Goal: Check status: Check status

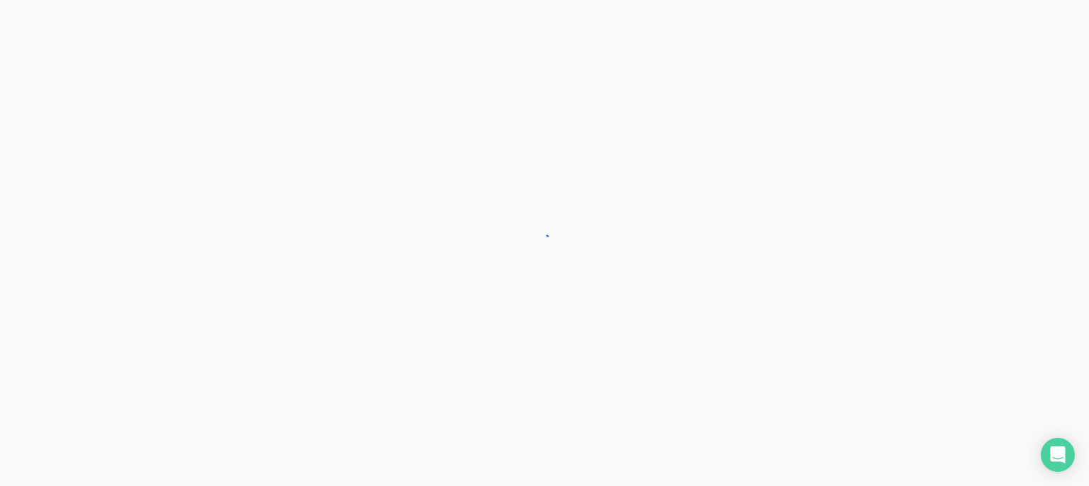
click at [792, 232] on div at bounding box center [544, 243] width 1089 height 486
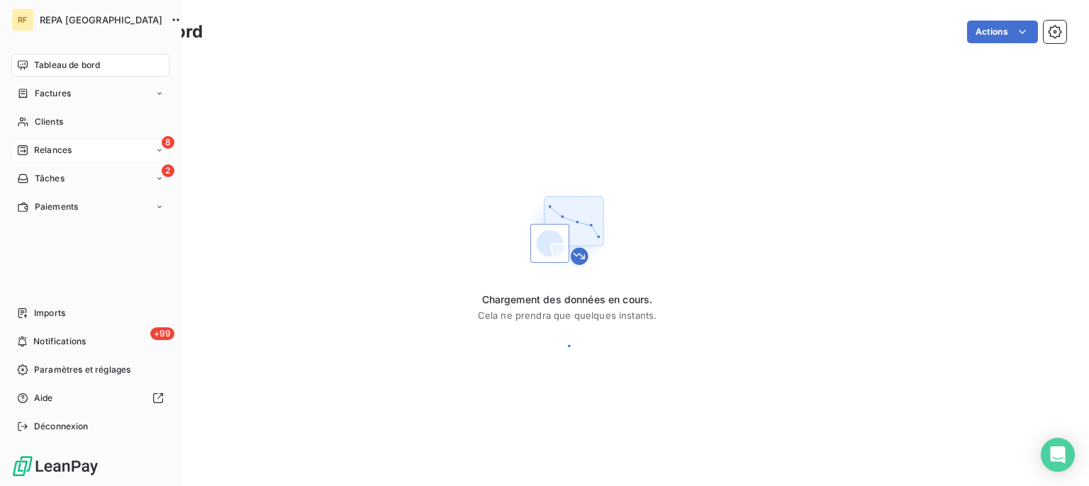
click at [53, 150] on span "Relances" at bounding box center [53, 150] width 38 height 13
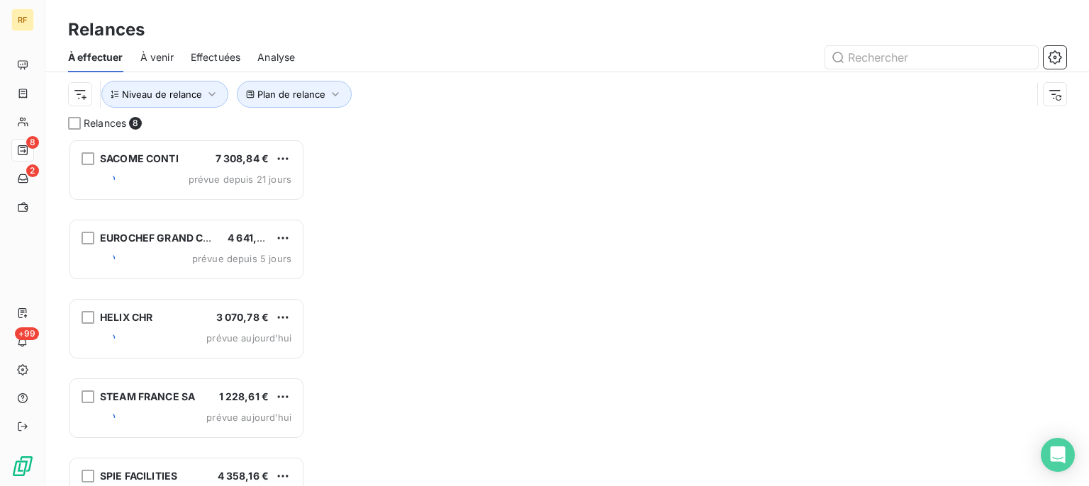
scroll to position [335, 224]
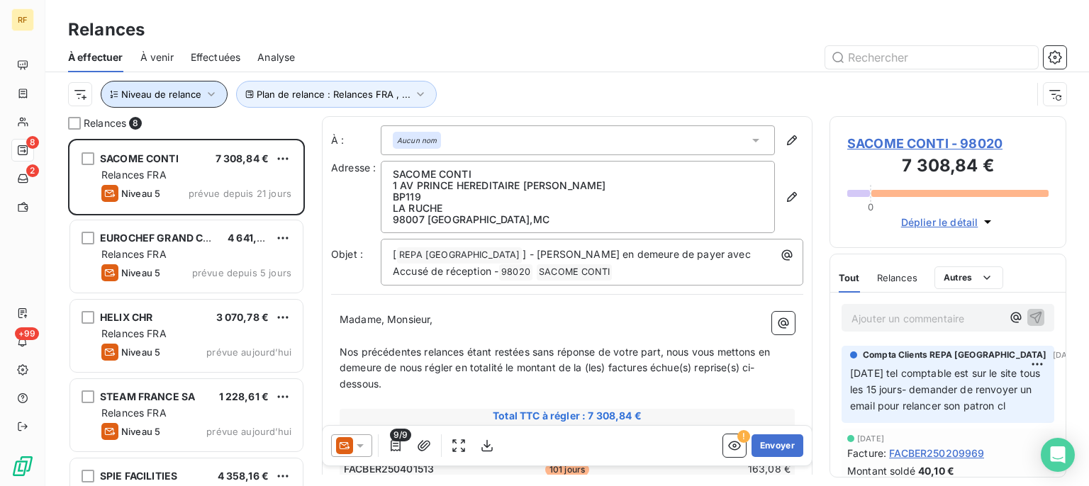
click at [200, 101] on button "Niveau de relance" at bounding box center [164, 94] width 127 height 27
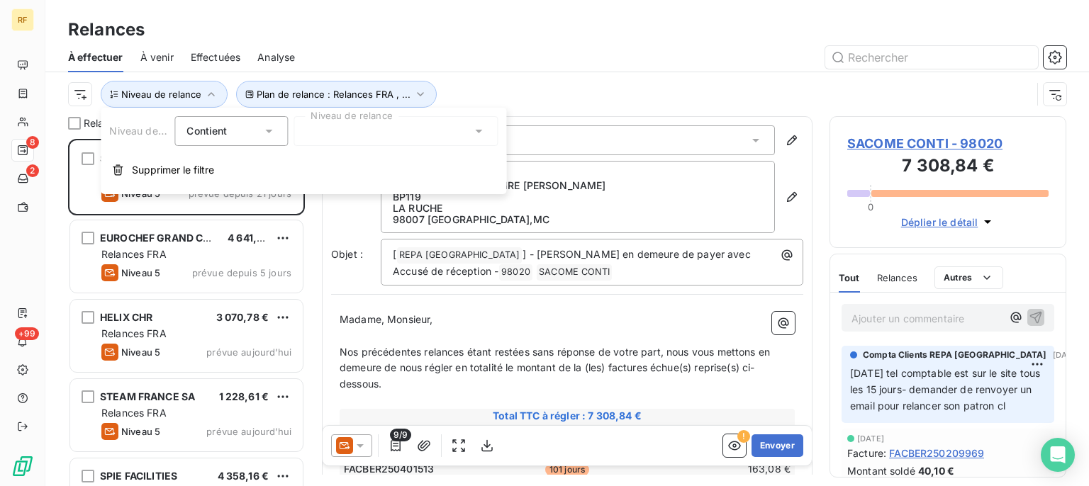
click at [319, 123] on div at bounding box center [395, 131] width 204 height 30
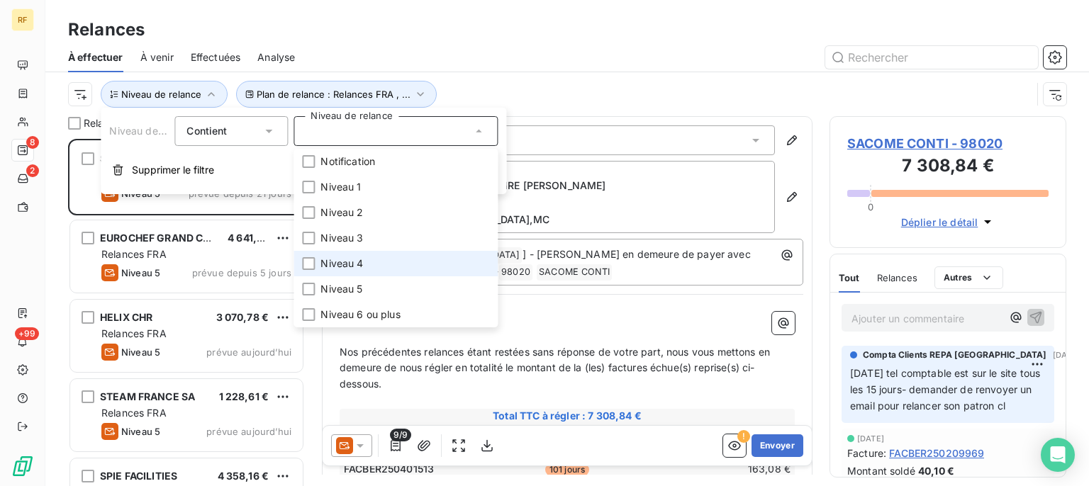
click at [335, 263] on span "Niveau 4" at bounding box center [341, 264] width 43 height 14
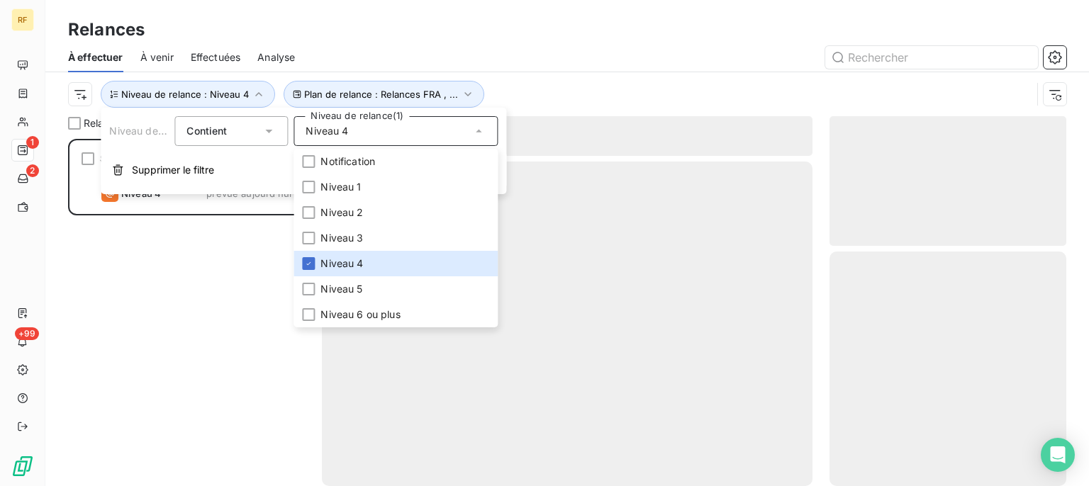
scroll to position [335, 224]
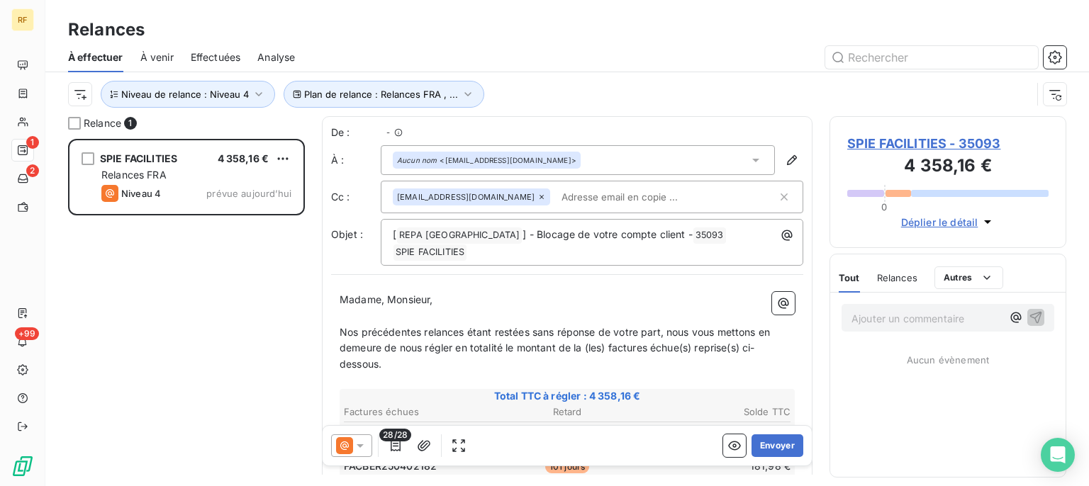
click at [537, 27] on div "Relances" at bounding box center [566, 30] width 1043 height 26
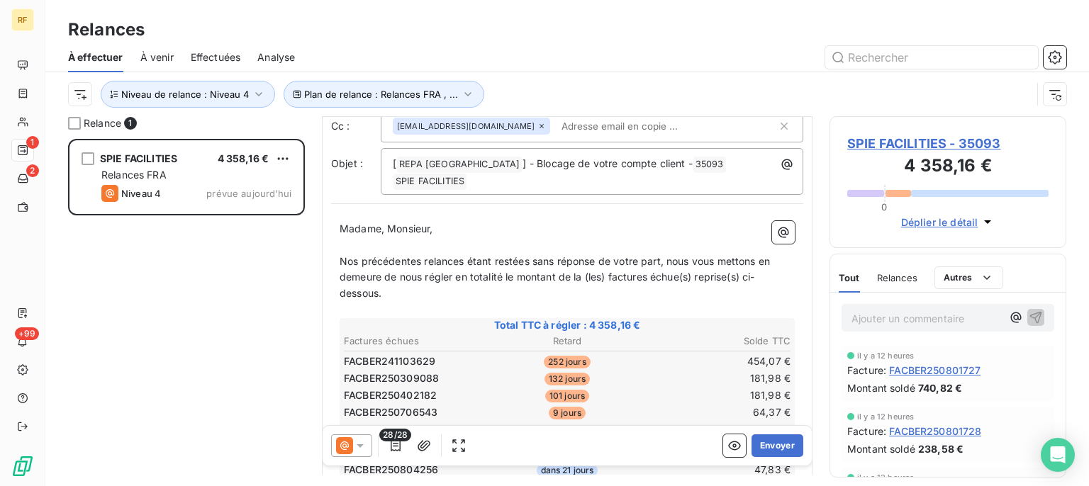
scroll to position [143, 0]
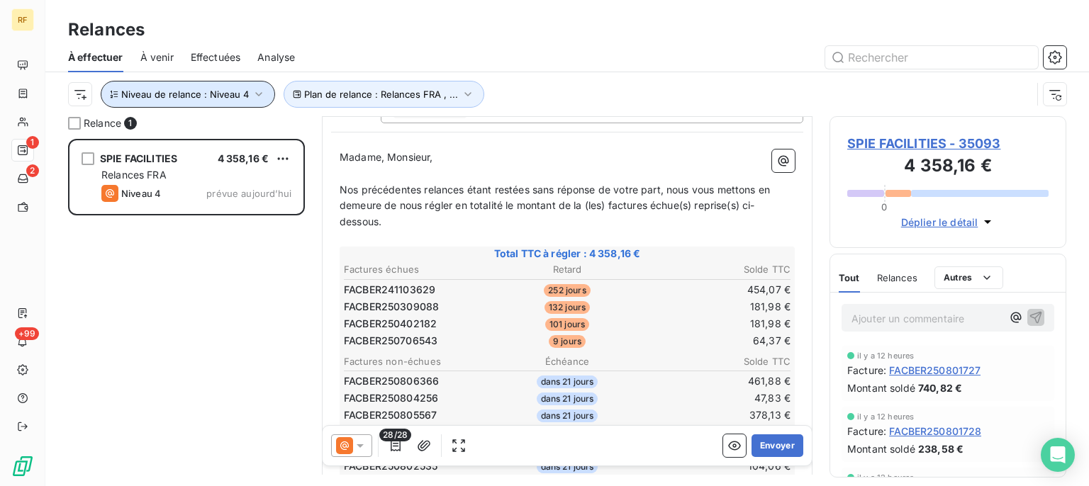
click at [254, 98] on icon "button" at bounding box center [259, 94] width 14 height 14
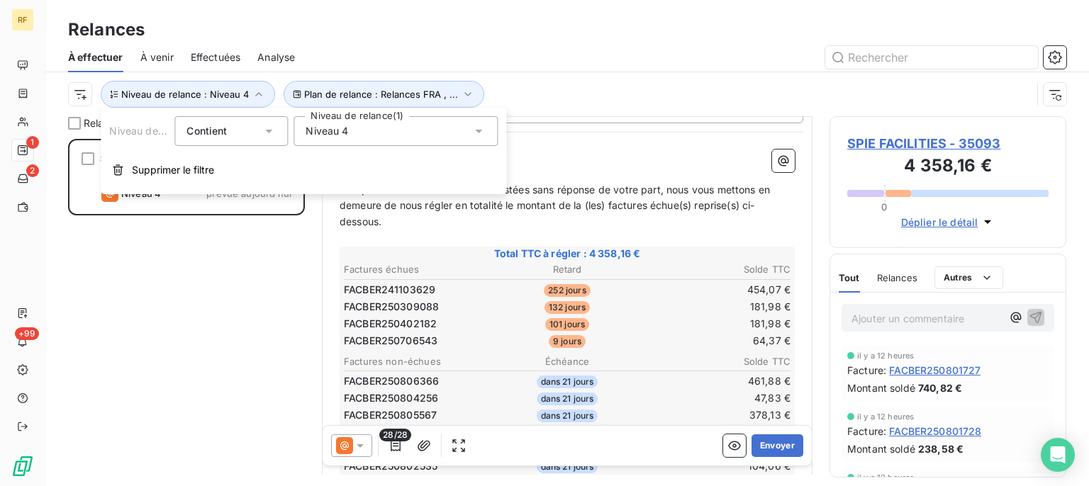
click at [401, 118] on div "Niveau de relance Contient is Niveau de relance (1) Niveau 4 Supprimer le filtre" at bounding box center [303, 151] width 405 height 86
click at [401, 132] on div "Niveau 4" at bounding box center [395, 131] width 204 height 30
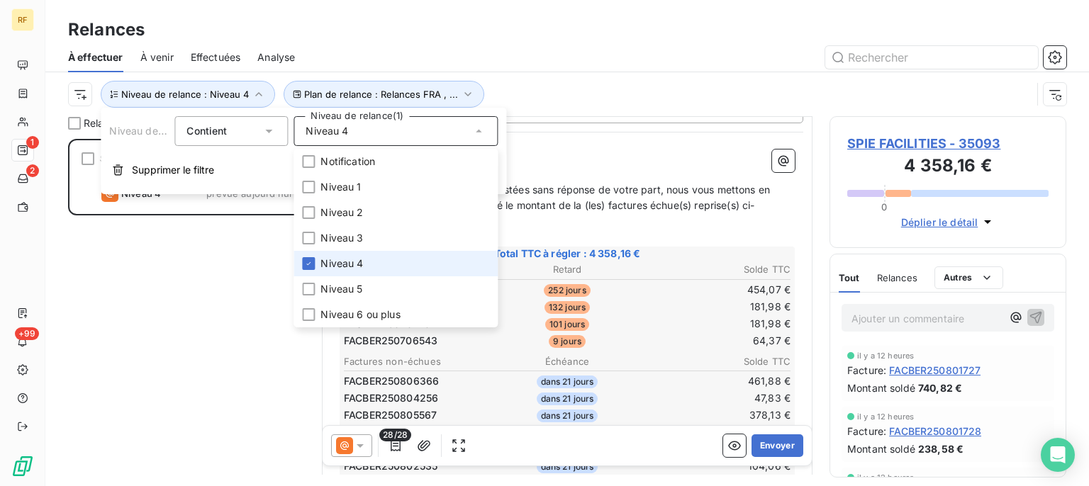
click at [327, 260] on span "Niveau 4" at bounding box center [341, 264] width 43 height 14
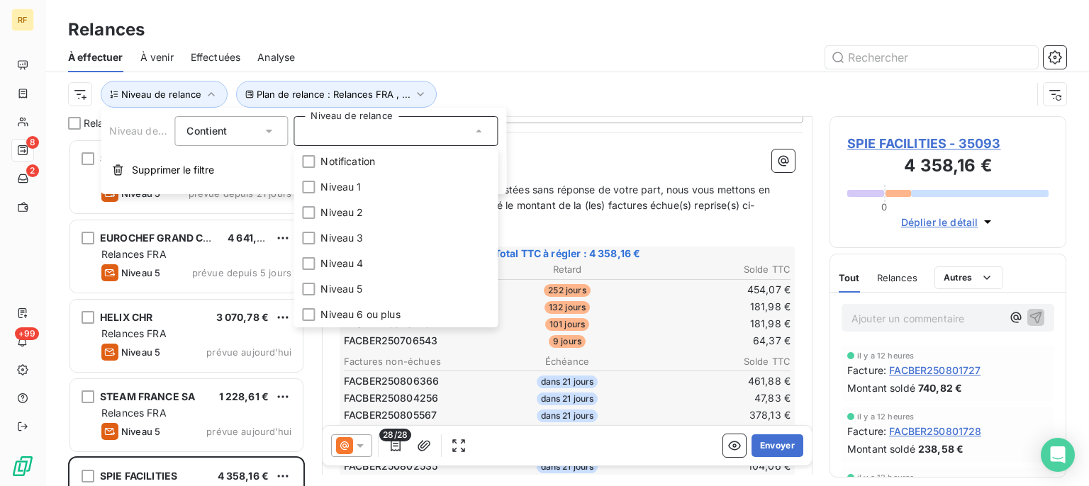
click at [571, 50] on div at bounding box center [689, 57] width 754 height 23
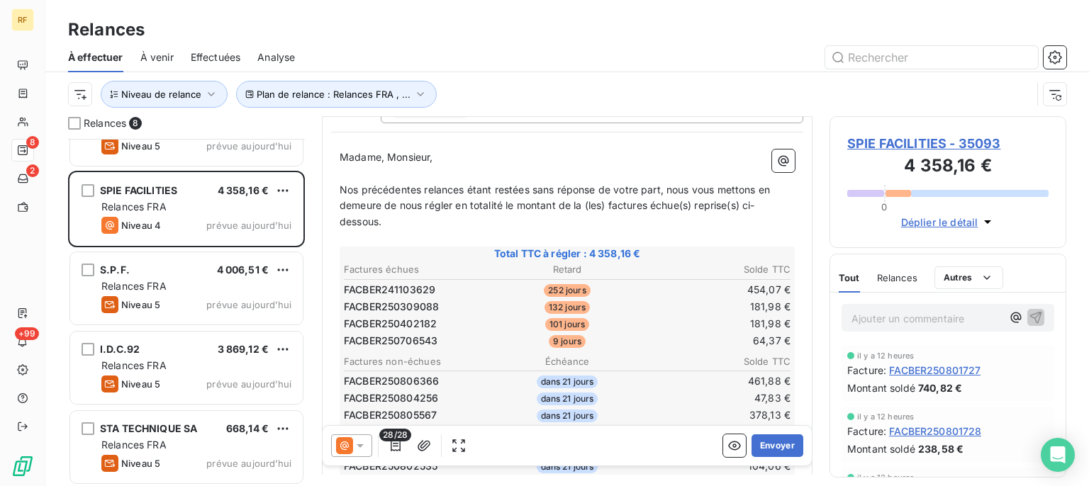
scroll to position [288, 0]
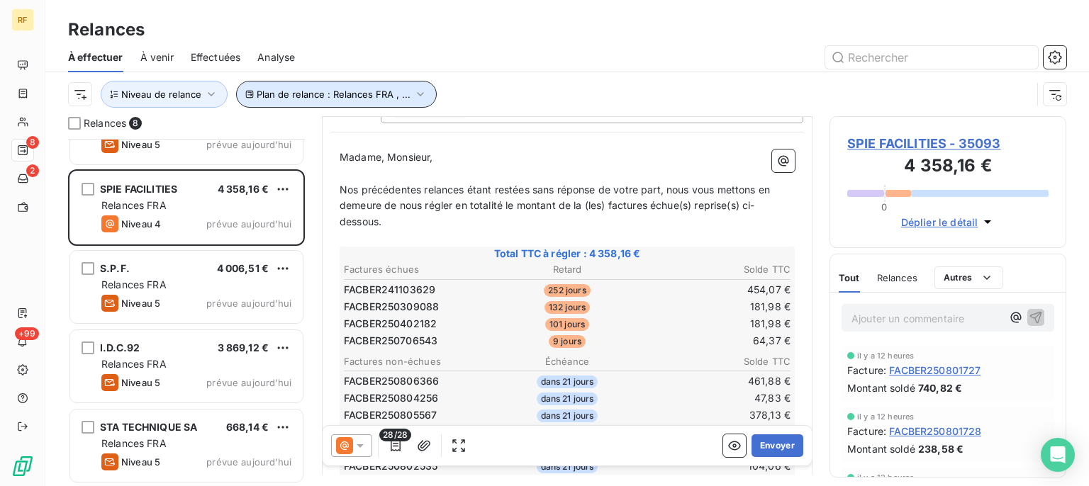
click at [354, 91] on span "Plan de relance : Relances FRA , ..." at bounding box center [334, 94] width 154 height 11
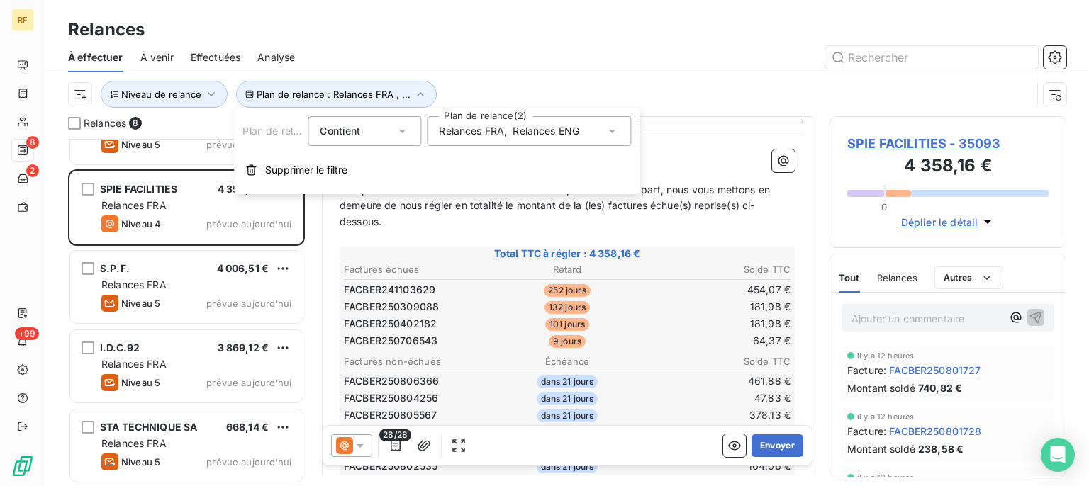
click at [537, 128] on span "Relances ENG" at bounding box center [545, 131] width 67 height 14
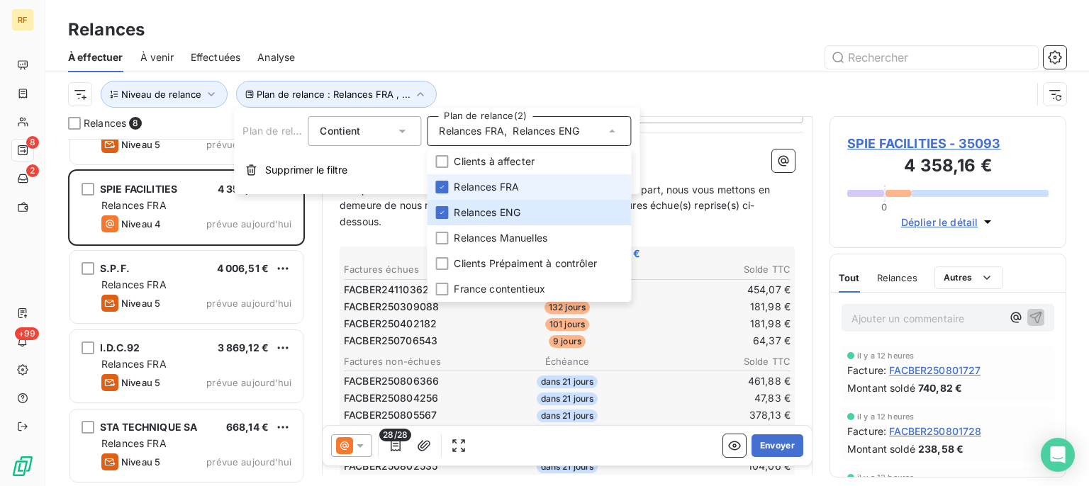
click at [486, 187] on span "Relances FRA" at bounding box center [486, 187] width 65 height 14
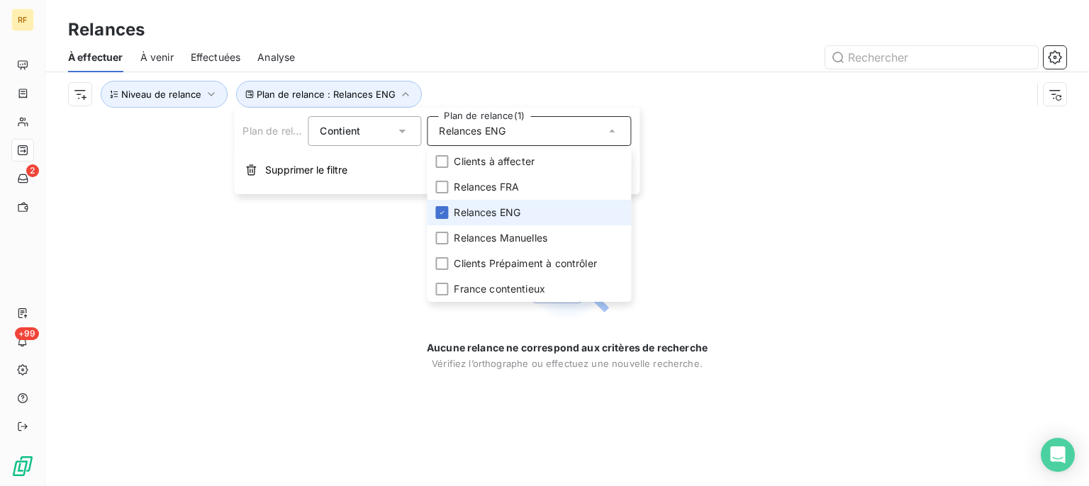
click at [481, 209] on span "Relances ENG" at bounding box center [487, 213] width 67 height 14
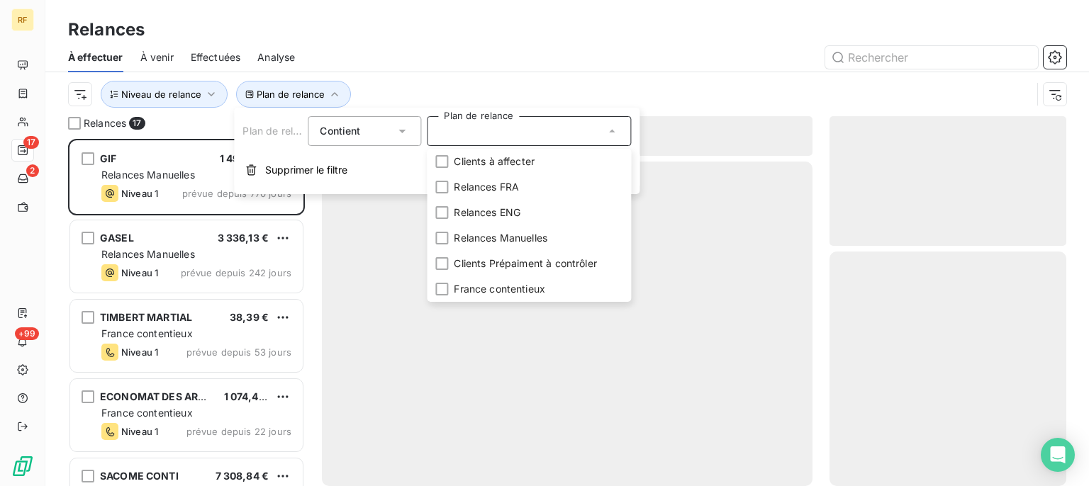
scroll to position [335, 224]
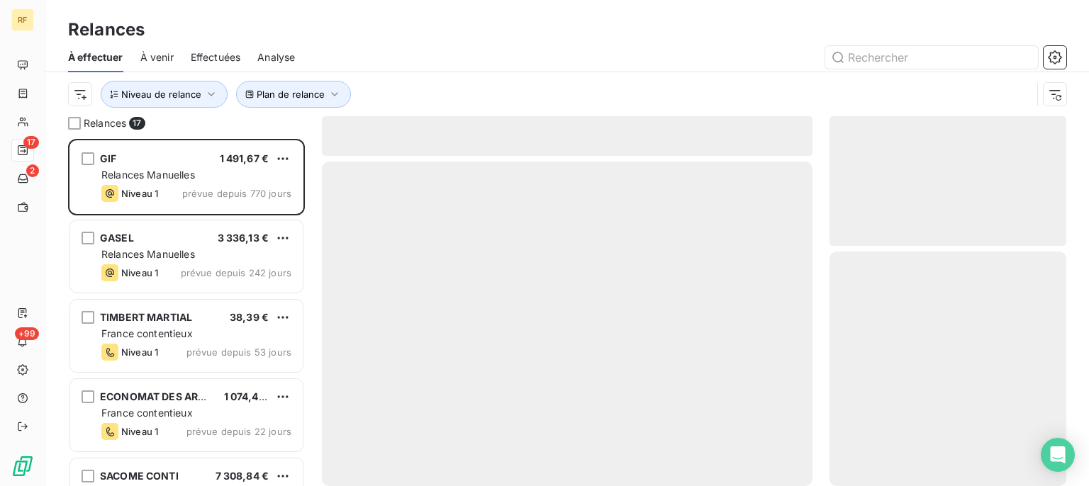
click at [537, 73] on div "Plan de relance Niveau de relance" at bounding box center [567, 94] width 998 height 44
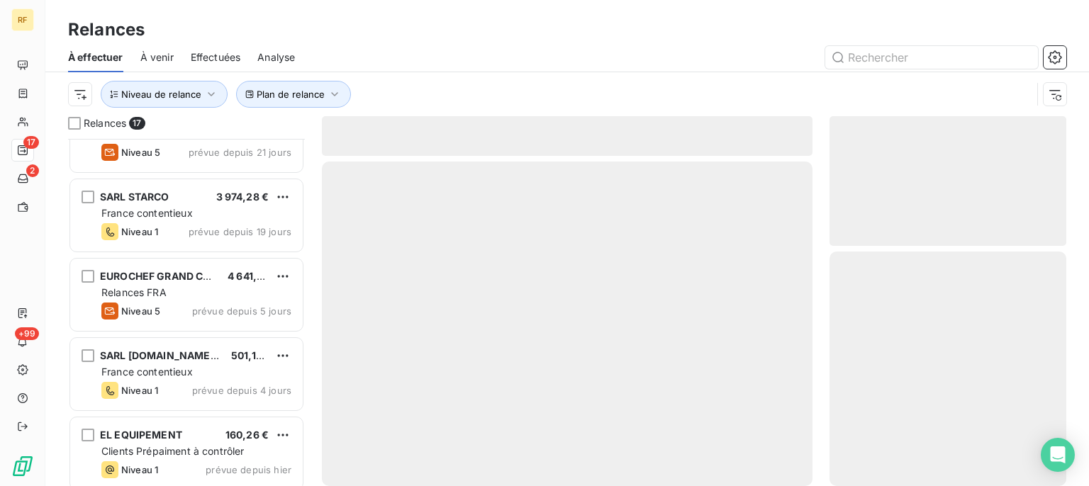
scroll to position [0, 0]
